Goal: Register for event/course

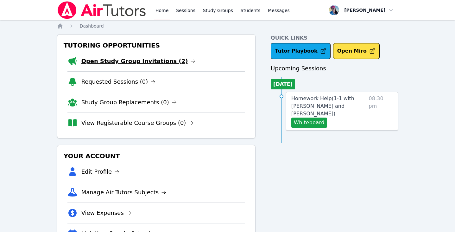
click at [149, 57] on link "Open Study Group Invitations (2)" at bounding box center [138, 61] width 114 height 9
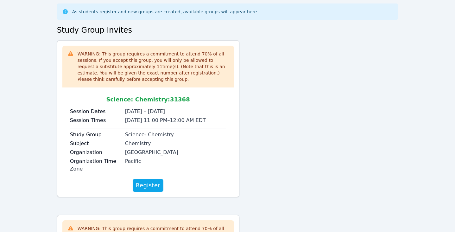
scroll to position [66, 0]
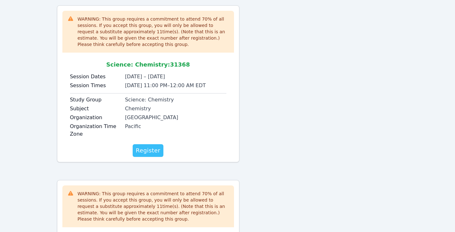
click at [152, 147] on span "Register" at bounding box center [148, 150] width 25 height 9
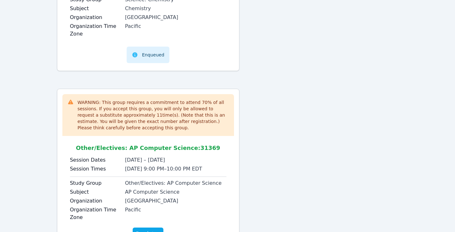
scroll to position [191, 0]
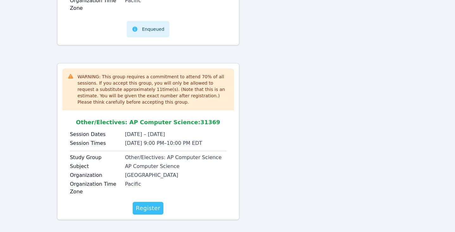
click at [155, 206] on span "Register" at bounding box center [148, 208] width 25 height 9
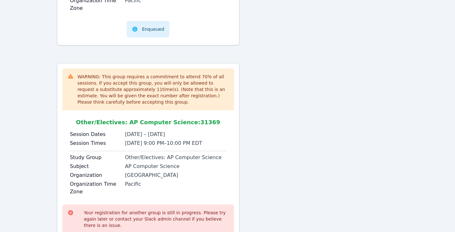
scroll to position [236, 0]
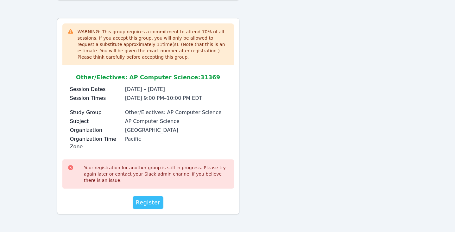
click at [149, 202] on span "Register" at bounding box center [148, 202] width 25 height 9
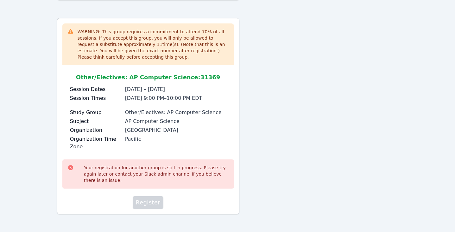
click at [149, 202] on span "Register" at bounding box center [148, 202] width 25 height 9
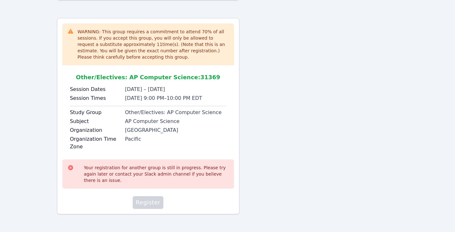
click at [149, 202] on span "Register" at bounding box center [148, 202] width 25 height 9
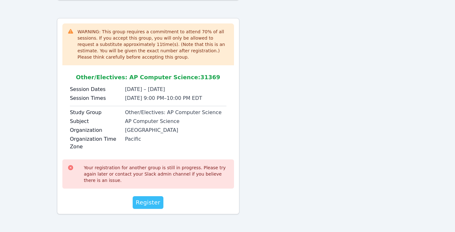
click at [149, 202] on span "Register" at bounding box center [148, 202] width 25 height 9
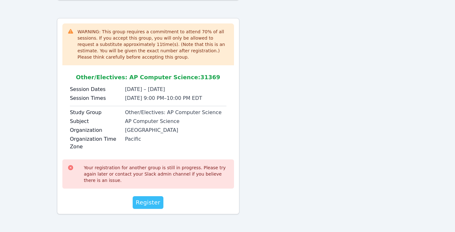
click at [149, 202] on span "Register" at bounding box center [148, 202] width 25 height 9
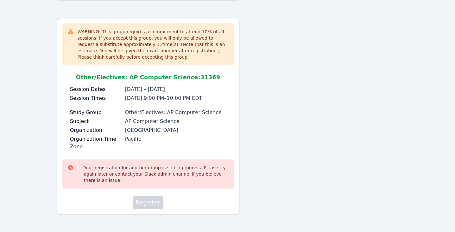
click at [149, 202] on span "Register" at bounding box center [148, 202] width 25 height 9
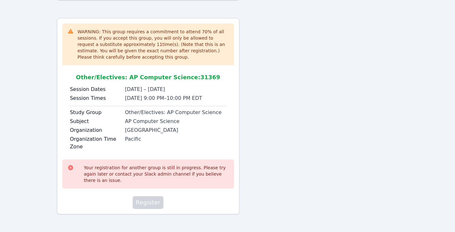
click at [149, 202] on span "Register" at bounding box center [148, 202] width 25 height 9
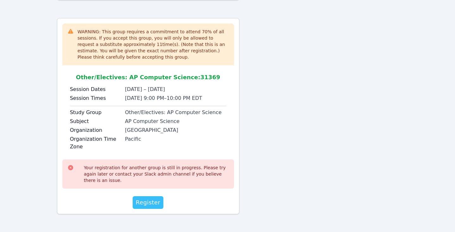
click at [149, 202] on span "Register" at bounding box center [148, 202] width 25 height 9
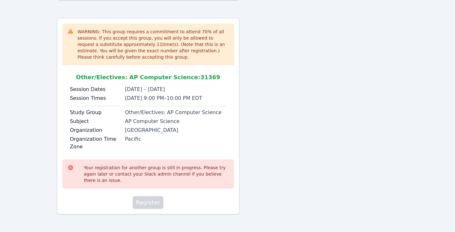
click at [149, 202] on span "Register" at bounding box center [148, 202] width 25 height 9
click at [156, 204] on span "Register" at bounding box center [148, 202] width 25 height 9
click at [157, 203] on span "Register" at bounding box center [148, 202] width 25 height 9
click at [152, 204] on span "Register" at bounding box center [148, 202] width 25 height 9
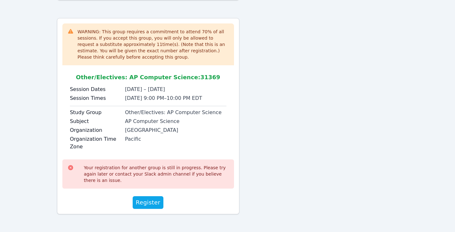
click at [151, 209] on div "WARNING: This group requires a commitment to attend 70 % of all sessions. If yo…" at bounding box center [148, 116] width 183 height 196
click at [151, 202] on span "Register" at bounding box center [148, 202] width 25 height 9
click at [151, 203] on span "Register" at bounding box center [148, 202] width 25 height 9
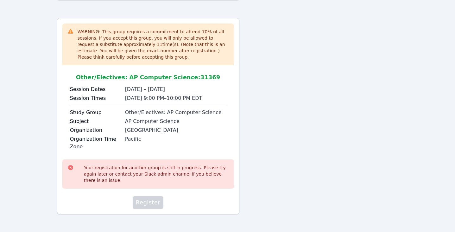
click at [151, 203] on span "Register" at bounding box center [148, 202] width 25 height 9
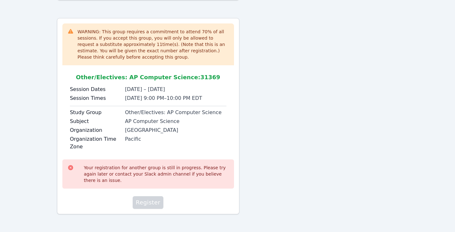
click at [151, 203] on span "Register" at bounding box center [148, 202] width 25 height 9
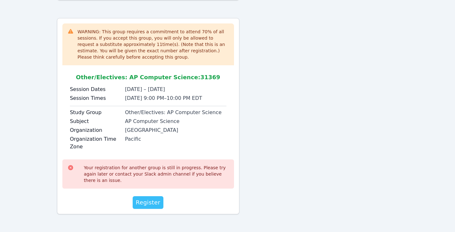
click at [145, 199] on span "Register" at bounding box center [148, 202] width 25 height 9
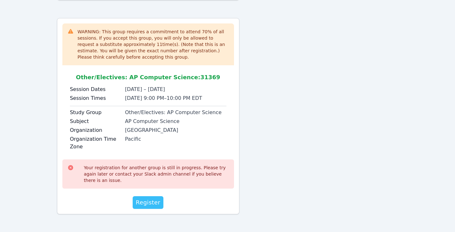
click at [145, 199] on span "Register" at bounding box center [148, 202] width 25 height 9
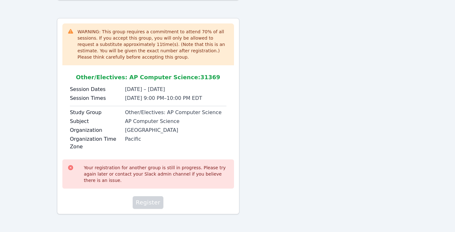
click at [145, 199] on span "Register" at bounding box center [148, 202] width 25 height 9
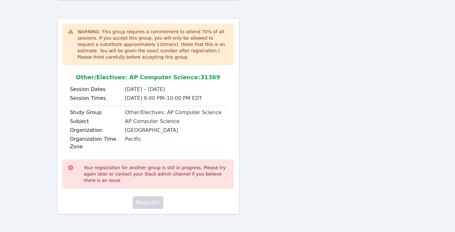
click at [145, 199] on span "Register" at bounding box center [148, 202] width 25 height 9
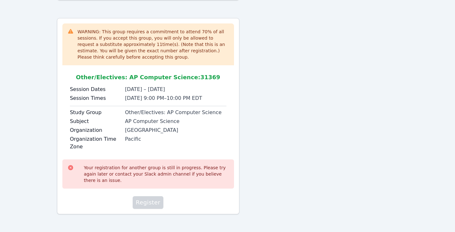
click at [145, 199] on span "Register" at bounding box center [148, 202] width 25 height 9
click at [155, 195] on div "Your registration for another group is still in progress. Please try again late…" at bounding box center [148, 183] width 172 height 52
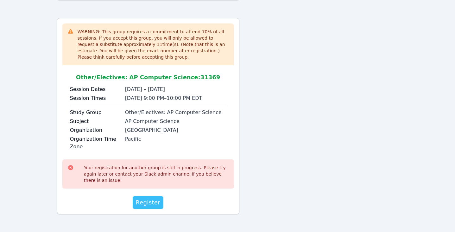
click at [155, 198] on span "Register" at bounding box center [148, 202] width 25 height 9
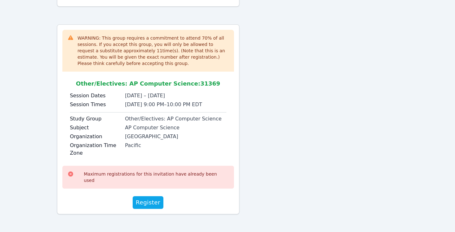
scroll to position [224, 0]
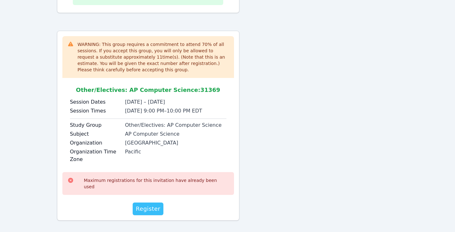
click at [152, 205] on span "Register" at bounding box center [148, 208] width 25 height 9
click at [148, 204] on span "Register" at bounding box center [148, 208] width 25 height 9
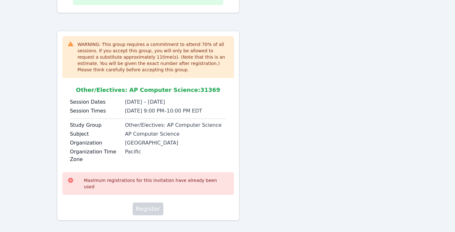
click at [148, 204] on span "Register" at bounding box center [148, 208] width 25 height 9
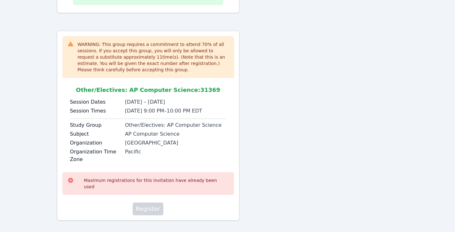
click at [148, 204] on span "Register" at bounding box center [148, 208] width 25 height 9
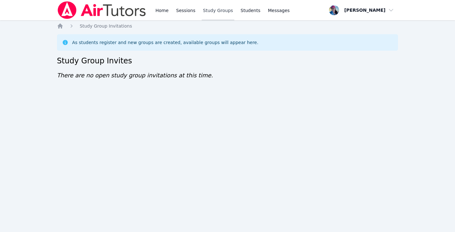
click at [216, 10] on link "Study Groups" at bounding box center [218, 10] width 33 height 20
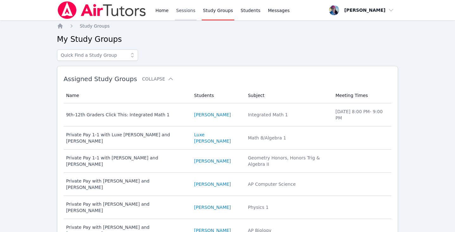
click at [179, 10] on link "Sessions" at bounding box center [186, 10] width 22 height 20
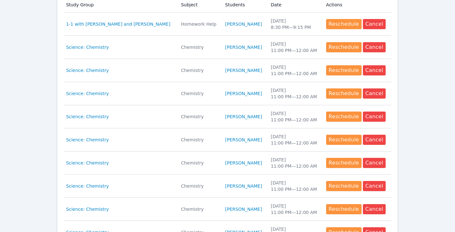
scroll to position [153, 0]
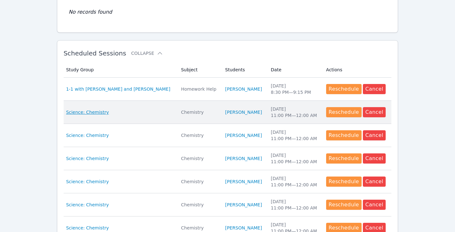
click at [97, 111] on span "Science: Chemistry" at bounding box center [87, 112] width 43 height 6
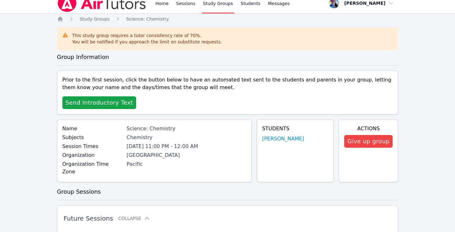
scroll to position [11, 0]
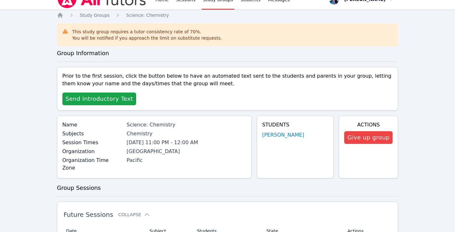
click at [106, 92] on div "Prior to the first session, click the button below to have an automated text se…" at bounding box center [228, 89] width 342 height 44
click at [107, 98] on span "Send Introductory Text" at bounding box center [100, 98] width 68 height 9
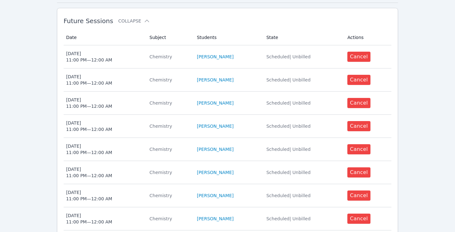
scroll to position [0, 0]
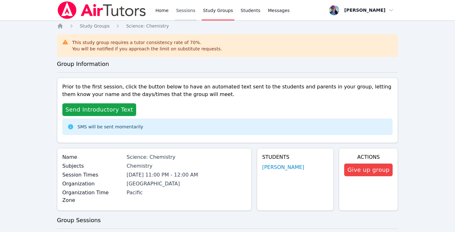
click at [181, 11] on link "Sessions" at bounding box center [186, 10] width 22 height 20
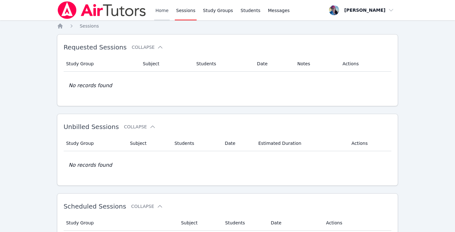
click at [158, 10] on link "Home" at bounding box center [162, 10] width 16 height 20
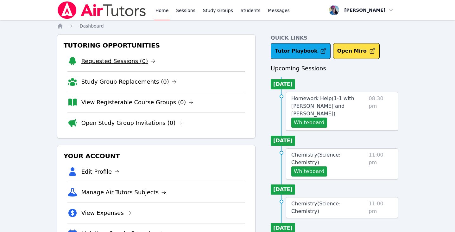
click at [127, 59] on link "Requested Sessions (0)" at bounding box center [118, 61] width 74 height 9
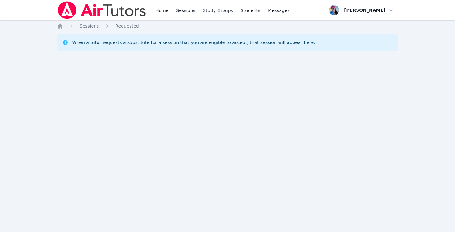
click at [214, 10] on link "Study Groups" at bounding box center [218, 10] width 33 height 20
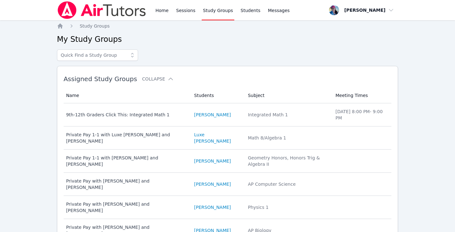
click at [219, 8] on link "Study Groups" at bounding box center [218, 10] width 33 height 20
click at [123, 53] on input "text" at bounding box center [97, 54] width 81 height 11
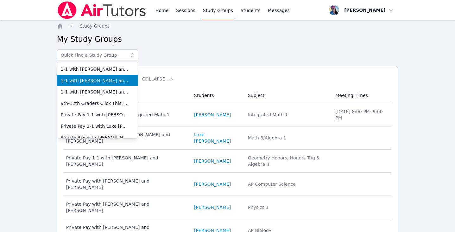
click at [116, 82] on span "1-1 with [PERSON_NAME] and [PERSON_NAME]" at bounding box center [98, 80] width 74 height 6
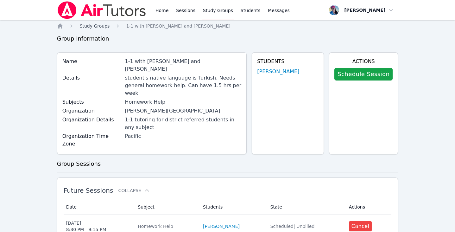
click at [85, 28] on span "Study Groups" at bounding box center [95, 25] width 30 height 5
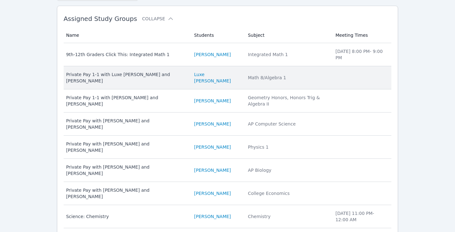
scroll to position [85, 0]
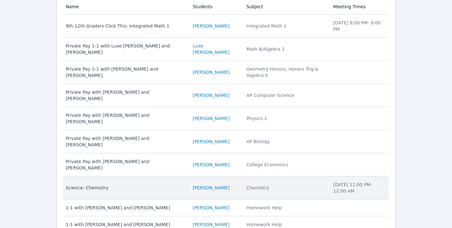
scroll to position [33, 0]
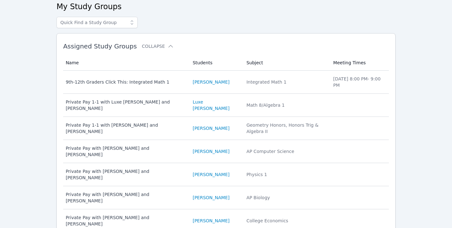
click at [163, 43] on h2 "Assigned Study Groups Collapse" at bounding box center [215, 46] width 305 height 8
click at [167, 45] on icon at bounding box center [170, 46] width 6 height 6
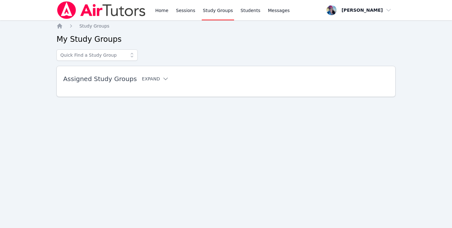
click at [144, 78] on button "Expand" at bounding box center [155, 79] width 27 height 6
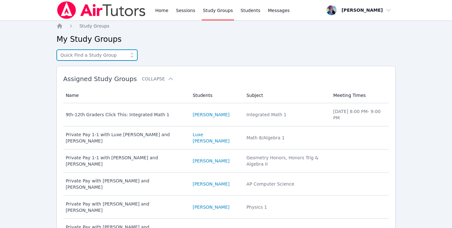
click at [110, 53] on input "text" at bounding box center [96, 54] width 81 height 11
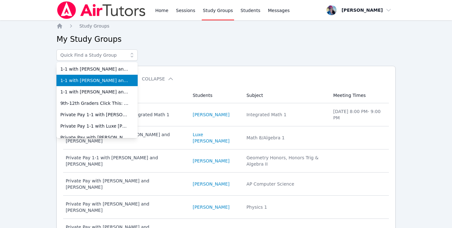
click at [106, 82] on span "1-1 with [PERSON_NAME] and [PERSON_NAME]" at bounding box center [97, 80] width 74 height 6
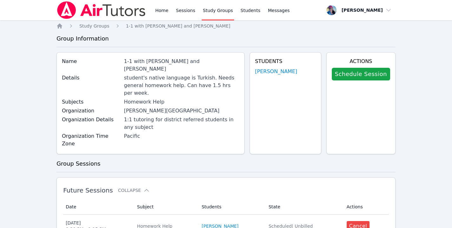
click at [209, 10] on link "Study Groups" at bounding box center [218, 10] width 33 height 20
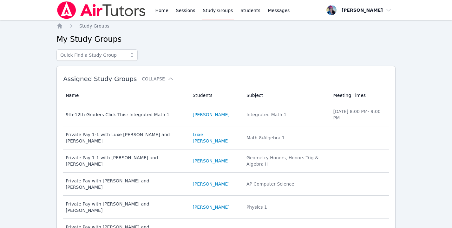
scroll to position [89, 0]
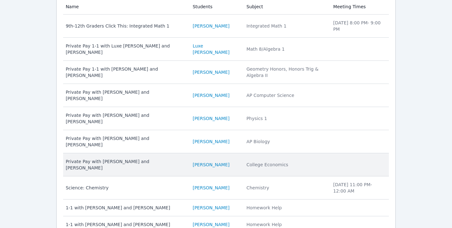
click at [155, 158] on div "Private Pay with Bailey Towill and Megan Nepshinsky" at bounding box center [125, 164] width 119 height 13
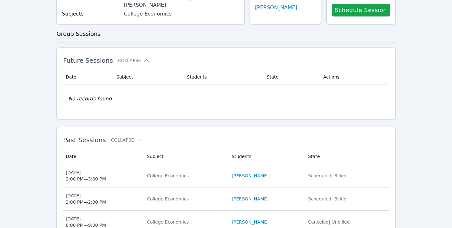
scroll to position [96, 0]
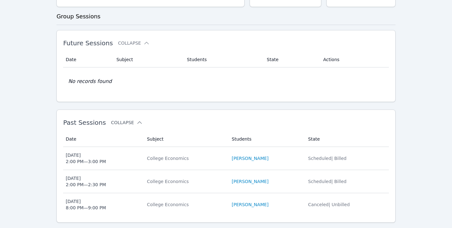
click at [128, 121] on button "Collapse" at bounding box center [127, 122] width 32 height 6
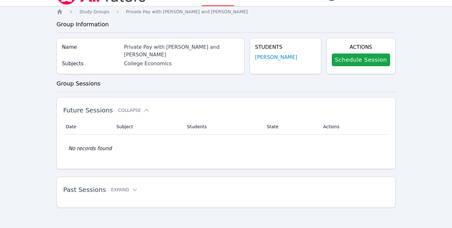
scroll to position [0, 0]
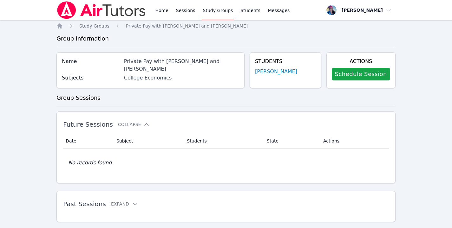
click at [96, 23] on div "Home Sessions Study Groups Students Messages Open user menu Megan Nepshinsky Op…" at bounding box center [226, 121] width 452 height 242
click at [96, 24] on span "Study Groups" at bounding box center [94, 25] width 30 height 5
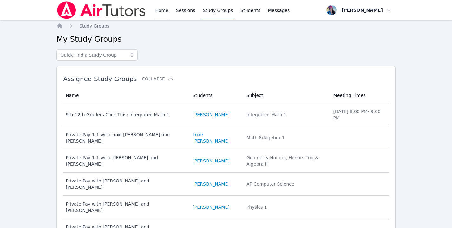
click at [155, 10] on link "Home" at bounding box center [162, 10] width 16 height 20
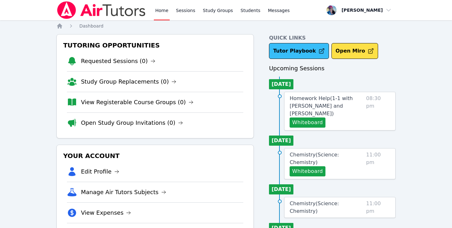
click at [308, 53] on link "Tutor Playbook" at bounding box center [299, 51] width 60 height 16
click at [188, 10] on link "Sessions" at bounding box center [186, 10] width 22 height 20
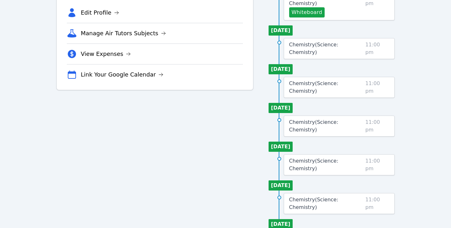
scroll to position [200, 0]
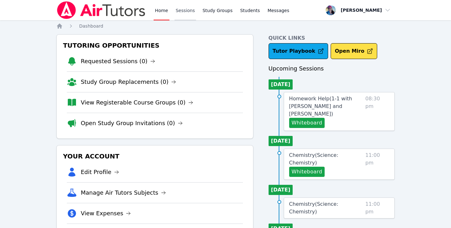
click at [186, 13] on link "Sessions" at bounding box center [186, 10] width 22 height 20
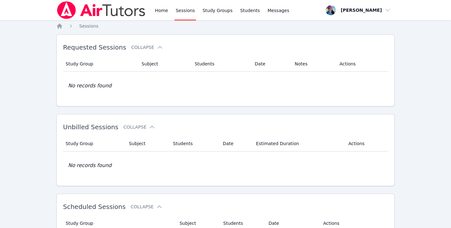
click at [178, 14] on link "Sessions" at bounding box center [186, 10] width 22 height 20
click at [178, 12] on link "Sessions" at bounding box center [186, 10] width 22 height 20
click at [139, 47] on button "Collapse" at bounding box center [147, 47] width 32 height 6
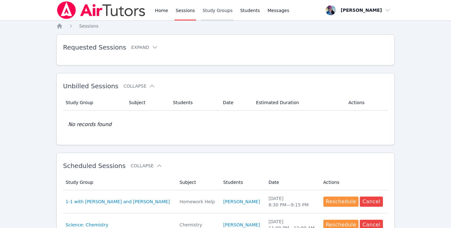
click at [211, 10] on link "Study Groups" at bounding box center [217, 10] width 33 height 20
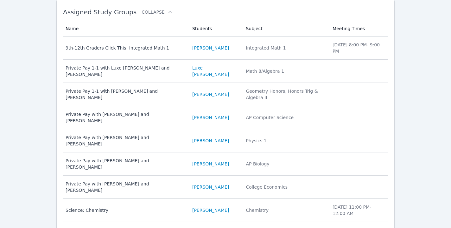
scroll to position [89, 0]
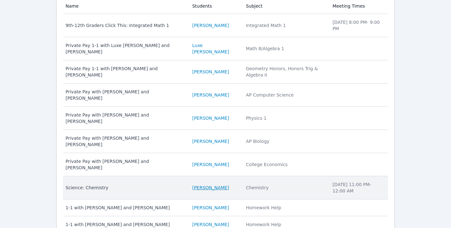
click at [203, 184] on link "Deshawn Cleveland" at bounding box center [210, 187] width 37 height 6
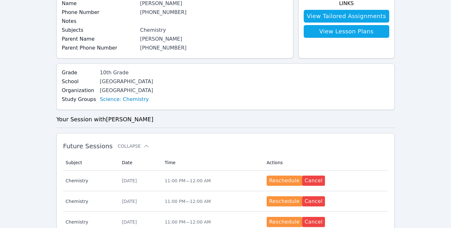
scroll to position [56, 0]
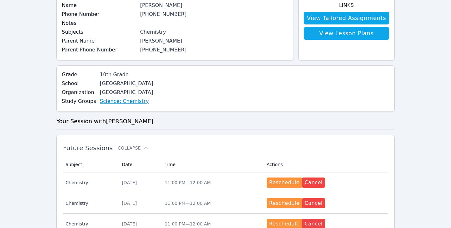
click at [132, 102] on link "Science: Chemistry" at bounding box center [124, 101] width 49 height 8
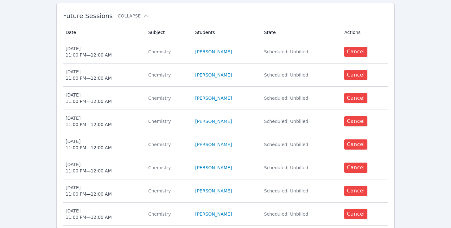
scroll to position [315, 0]
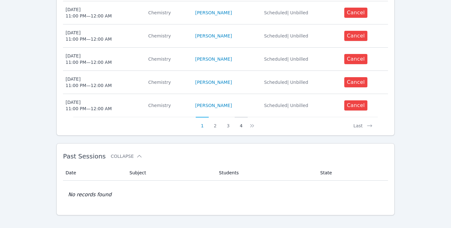
click at [239, 117] on button "4" at bounding box center [241, 123] width 13 height 12
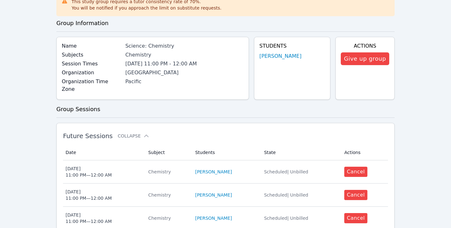
scroll to position [177, 0]
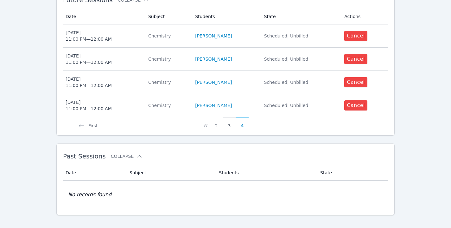
click at [229, 118] on button "3" at bounding box center [229, 123] width 13 height 12
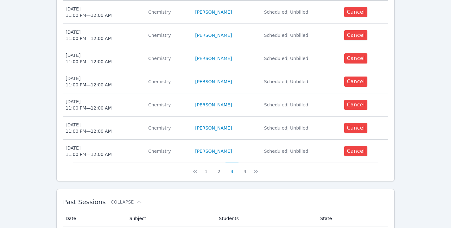
scroll to position [286, 0]
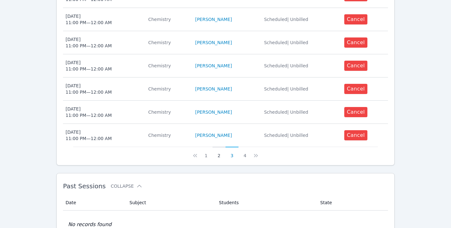
click at [220, 149] on button "2" at bounding box center [219, 152] width 13 height 12
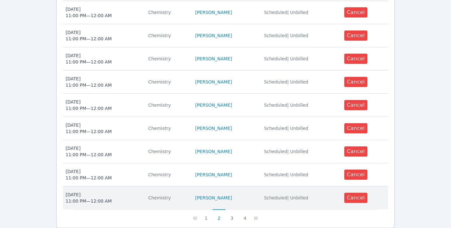
scroll to position [315, 0]
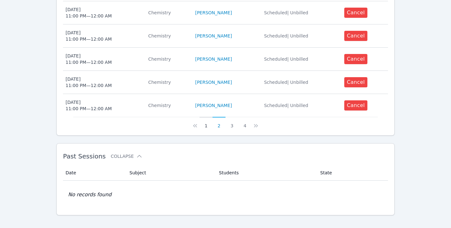
click at [207, 117] on button "1" at bounding box center [206, 123] width 13 height 12
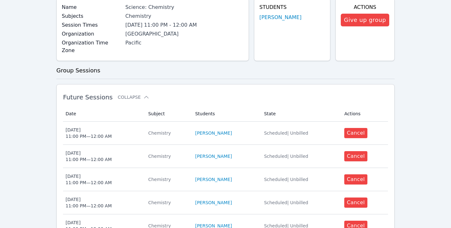
scroll to position [0, 0]
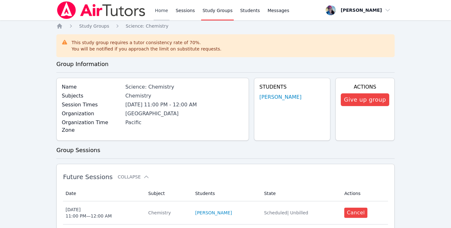
click at [159, 9] on link "Home" at bounding box center [162, 10] width 16 height 20
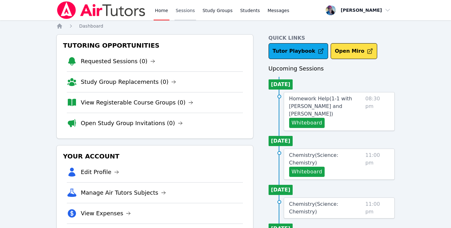
click at [186, 9] on link "Sessions" at bounding box center [186, 10] width 22 height 20
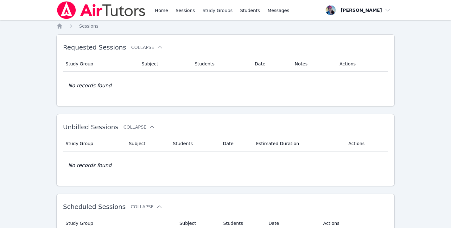
click at [214, 10] on link "Study Groups" at bounding box center [217, 10] width 33 height 20
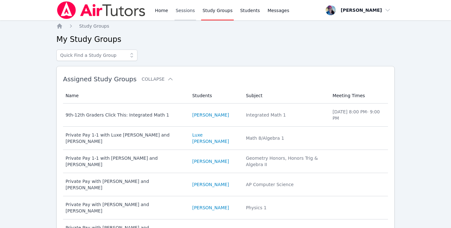
click at [184, 3] on link "Sessions" at bounding box center [186, 10] width 22 height 20
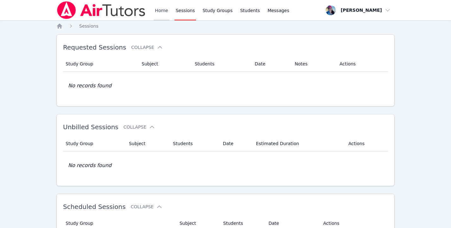
click at [160, 8] on link "Home" at bounding box center [162, 10] width 16 height 20
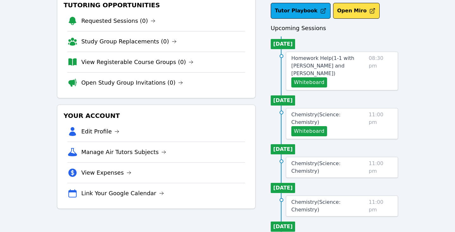
scroll to position [16, 0]
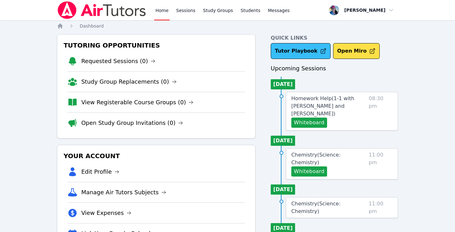
click at [299, 53] on link "Tutor Playbook" at bounding box center [301, 51] width 60 height 16
